Goal: Navigation & Orientation: Find specific page/section

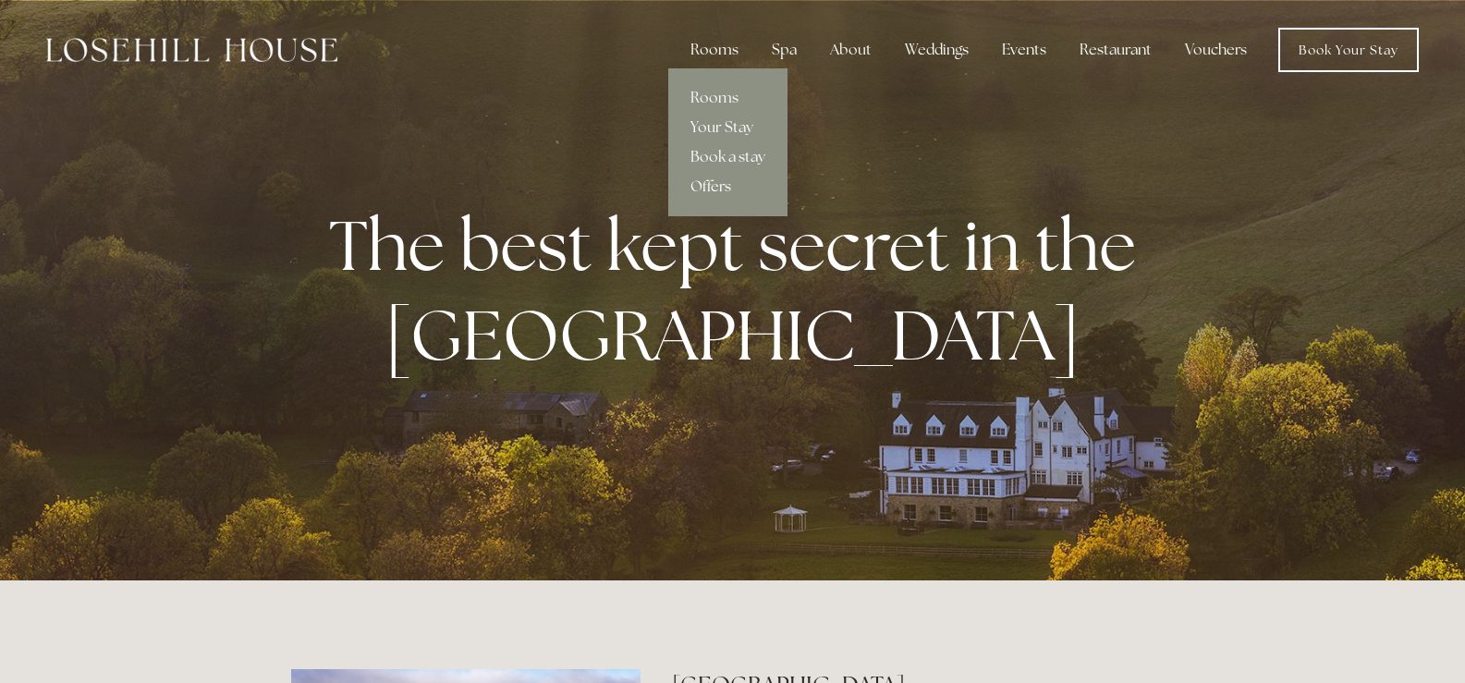
click at [724, 179] on link "Offers" at bounding box center [727, 187] width 119 height 30
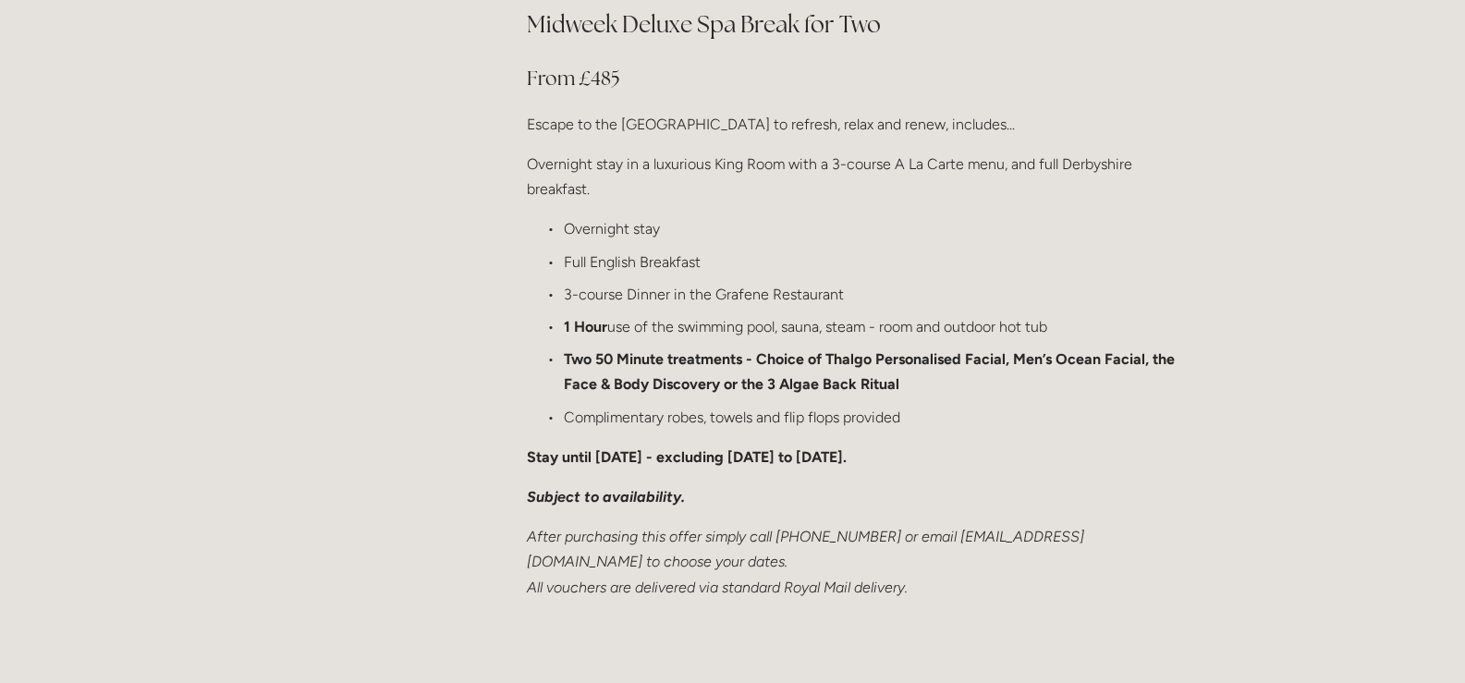
scroll to position [2220, 0]
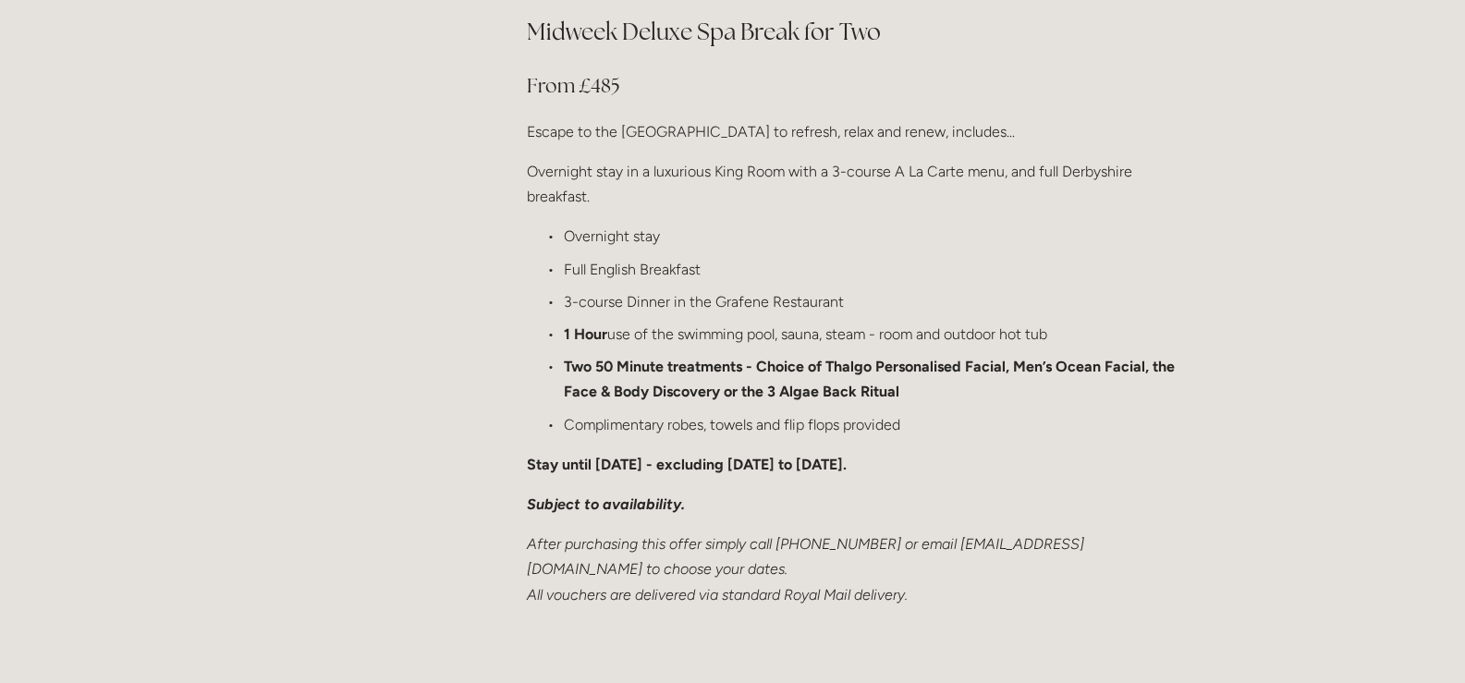
drag, startPoint x: 1464, startPoint y: 311, endPoint x: 1478, endPoint y: 345, distance: 37.3
click at [1465, 345] on html "Rooms Rooms Your Stay Book a stay Offers Spa Spa About" at bounding box center [732, 383] width 1465 height 5206
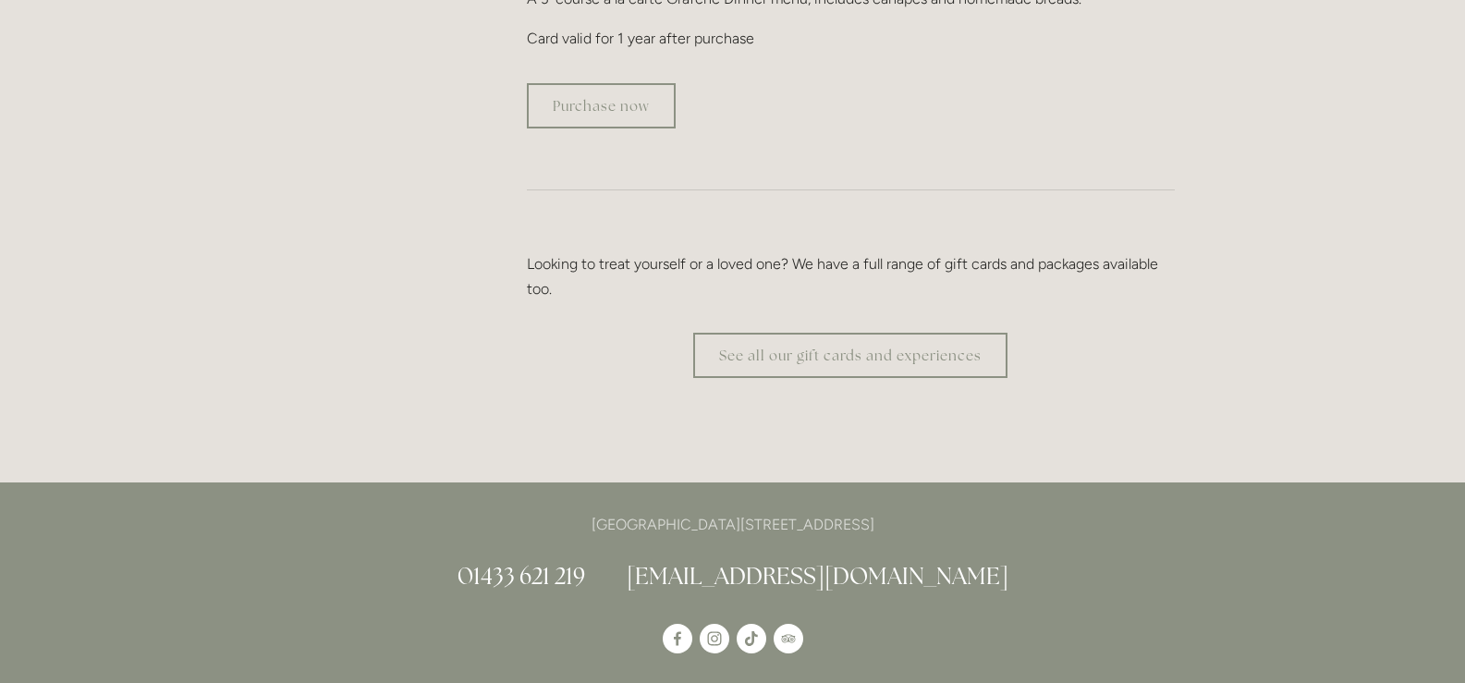
scroll to position [3634, 0]
